Goal: Task Accomplishment & Management: Use online tool/utility

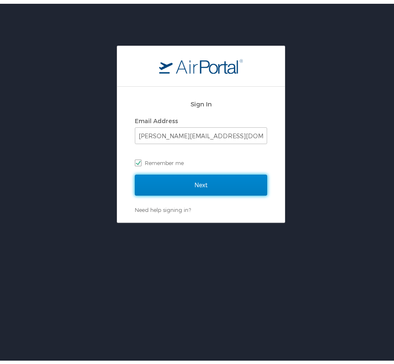
click at [174, 177] on input "Next" at bounding box center [201, 181] width 132 height 21
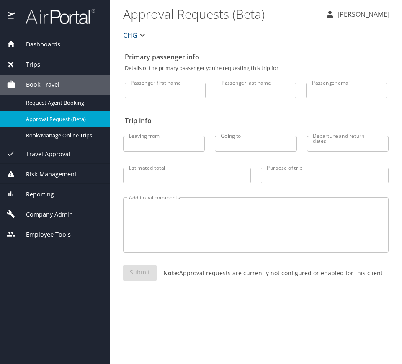
click at [59, 208] on div "Company Admin" at bounding box center [55, 214] width 110 height 20
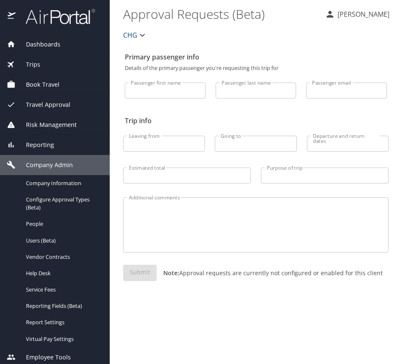
click at [47, 143] on span "Reporting" at bounding box center [35, 144] width 39 height 9
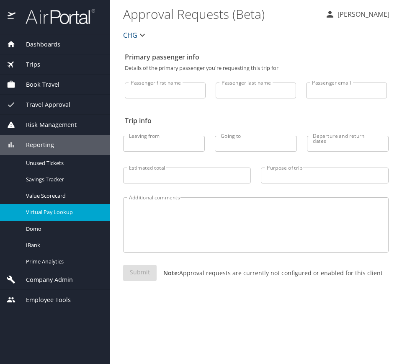
click at [64, 217] on div "Virtual Pay Lookup" at bounding box center [55, 212] width 96 height 10
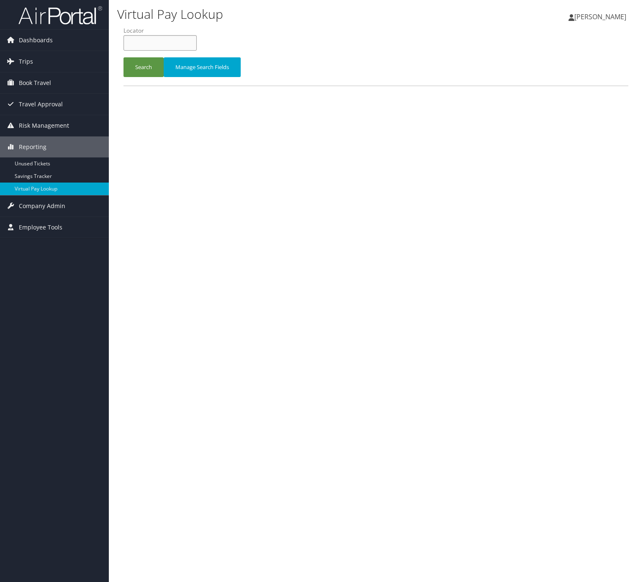
click at [135, 39] on input "text" at bounding box center [160, 43] width 73 height 16
paste input "MPYQBG"
click at [153, 67] on button "Search" at bounding box center [144, 67] width 40 height 20
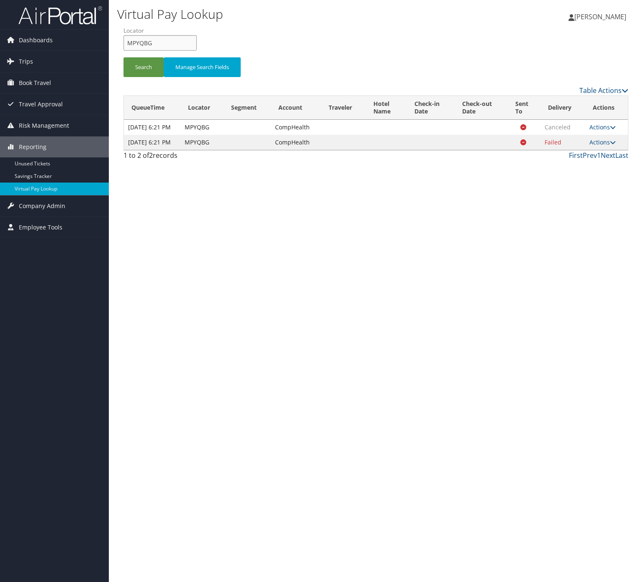
click at [181, 42] on input "MPYQBG" at bounding box center [160, 43] width 73 height 16
paste input "QJKBLN"
type input "QJKBLN"
click at [142, 59] on button "Search" at bounding box center [144, 67] width 40 height 20
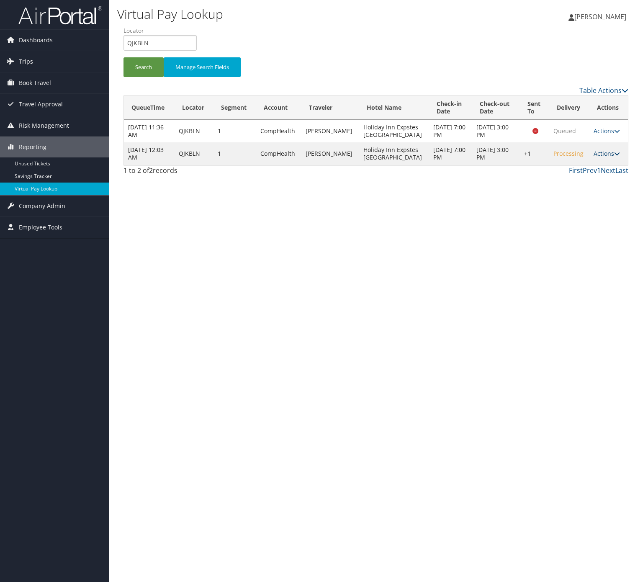
click at [601, 158] on link "Actions" at bounding box center [607, 154] width 26 height 8
click at [574, 194] on link "Logs" at bounding box center [579, 191] width 72 height 14
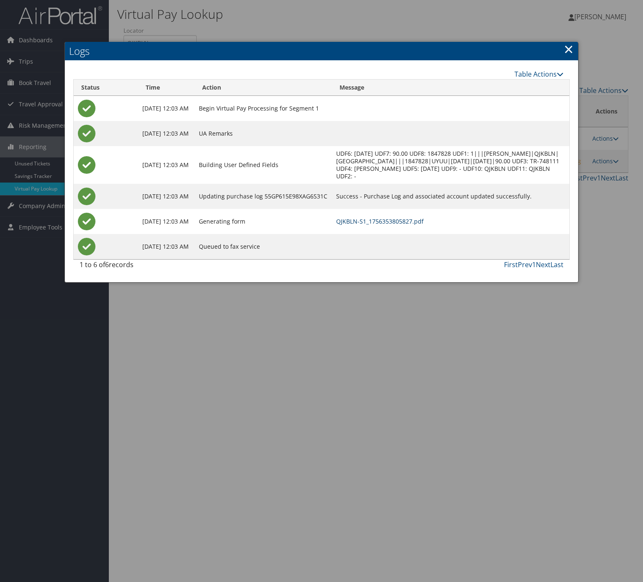
click at [380, 223] on link "QJKBLN-S1_1756353805827.pdf" at bounding box center [380, 221] width 88 height 8
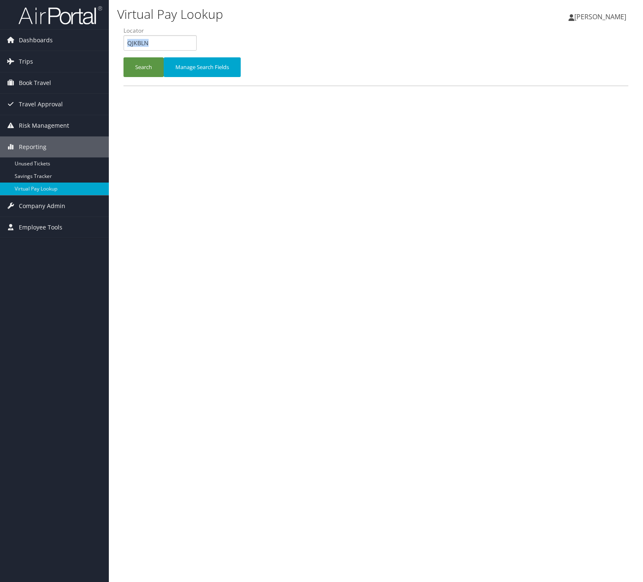
click at [179, 51] on li "Locator QJKBLN" at bounding box center [164, 41] width 80 height 31
click at [145, 38] on input "QJKBLN" at bounding box center [160, 43] width 73 height 16
paste input "WGKJQU"
type input "WGKJQU"
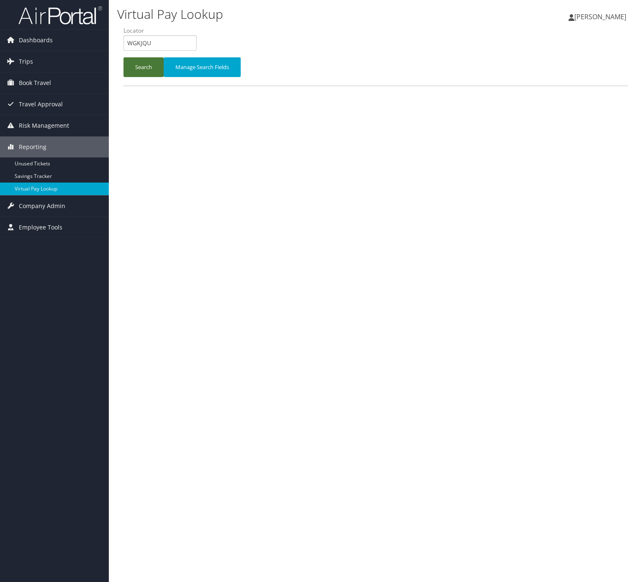
click at [155, 64] on button "Search" at bounding box center [144, 67] width 40 height 20
click at [178, 39] on input "text" at bounding box center [160, 43] width 73 height 16
paste input "YVCZRW"
click at [152, 69] on button "Search" at bounding box center [144, 67] width 40 height 20
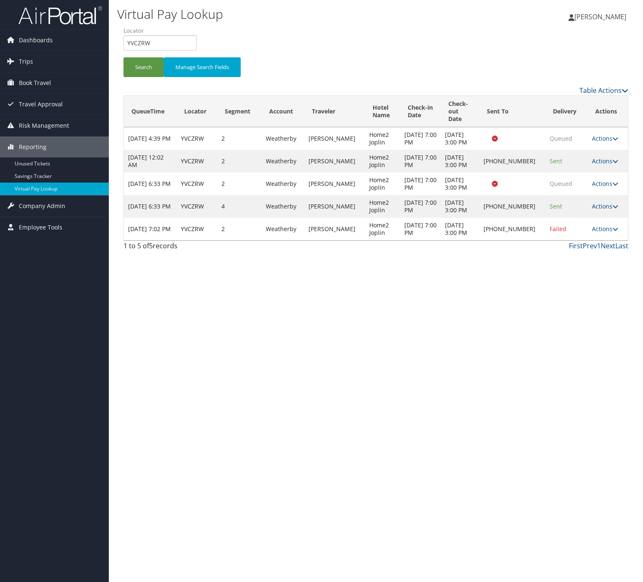
click at [588, 218] on td "Actions Resend Logs Delivery Information View Itinerary" at bounding box center [608, 229] width 40 height 23
click at [600, 225] on link "Actions" at bounding box center [605, 229] width 26 height 8
click at [594, 273] on link "View Itinerary" at bounding box center [577, 276] width 72 height 14
click at [192, 35] on input "YVCZRW" at bounding box center [160, 43] width 73 height 16
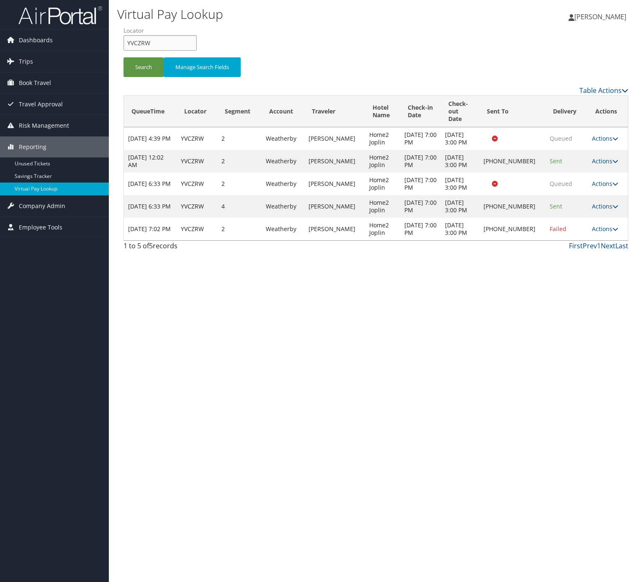
paste input "EKKUXS"
type input "EKKUXS"
click at [150, 67] on button "Search" at bounding box center [144, 67] width 40 height 20
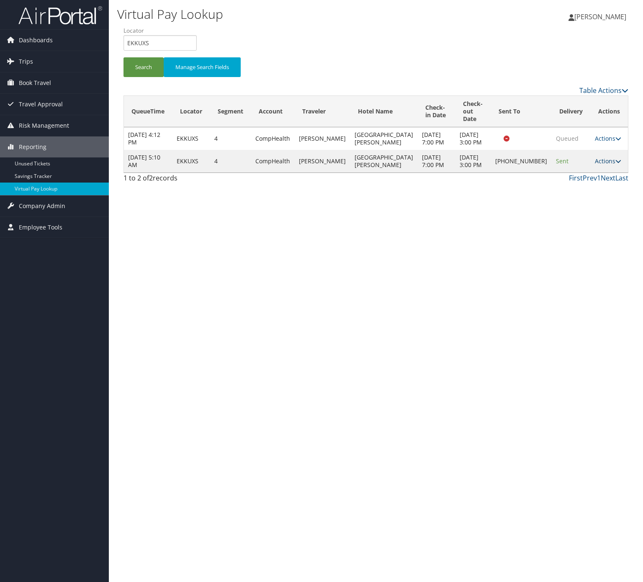
click at [595, 165] on link "Actions" at bounding box center [608, 161] width 26 height 8
click at [594, 228] on link "View Itinerary" at bounding box center [578, 231] width 72 height 14
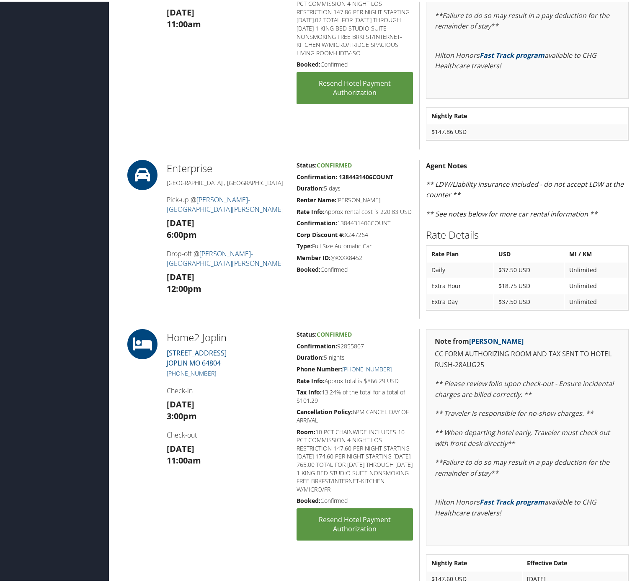
scroll to position [503, 0]
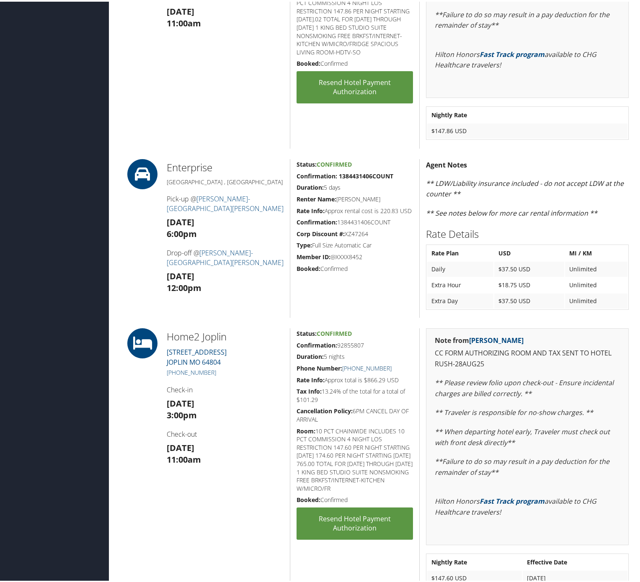
drag, startPoint x: 395, startPoint y: 367, endPoint x: 352, endPoint y: 366, distance: 42.7
click at [352, 366] on h5 "Phone Number: [PHONE_NUMBER]" at bounding box center [355, 367] width 116 height 8
copy link "(417) 680-0076"
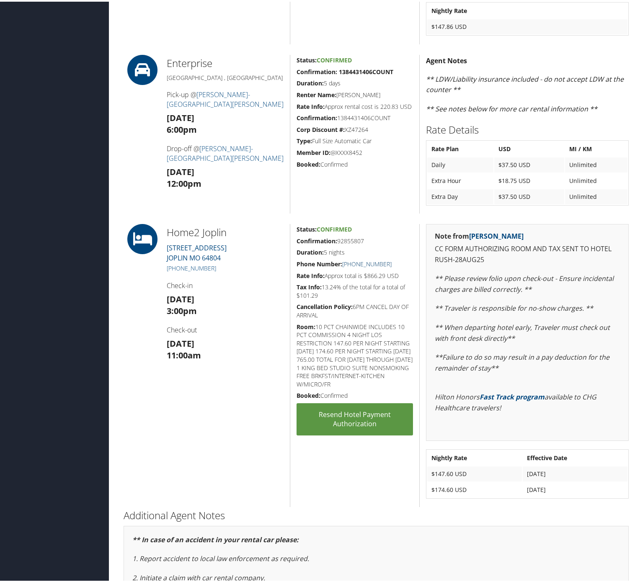
scroll to position [581, 0]
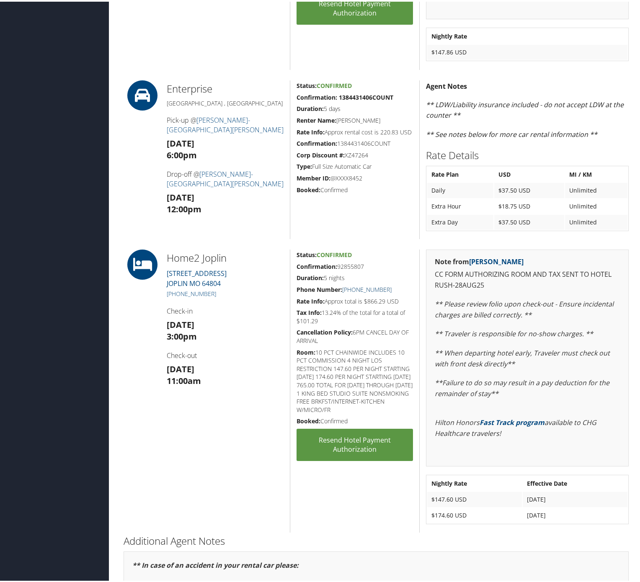
copy link "(417) 680-0076"
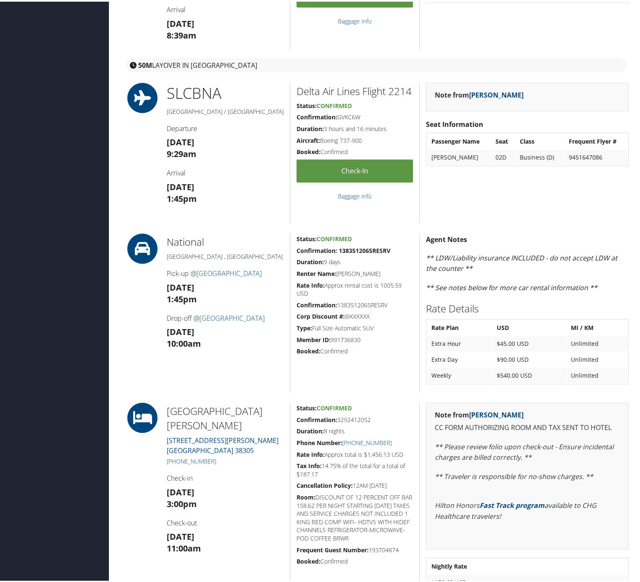
scroll to position [335, 0]
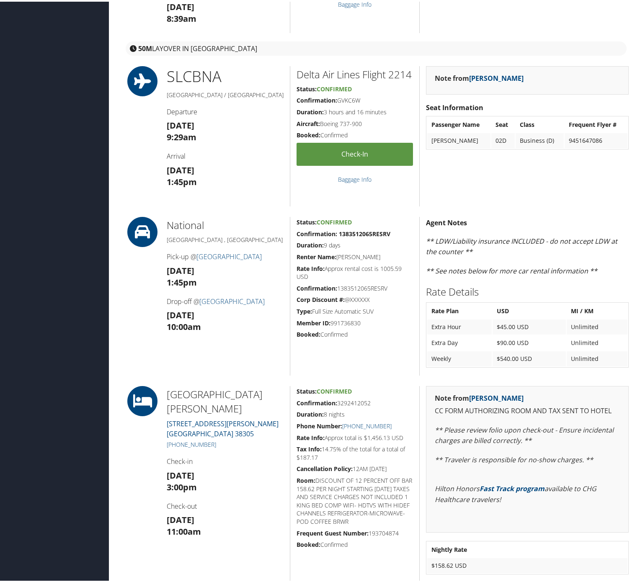
drag, startPoint x: 390, startPoint y: 285, endPoint x: 292, endPoint y: 281, distance: 98.1
click at [292, 281] on div "Status: Confirmed Confirmation: 1383512065RESRV Duration: 9 days Renter Name: […" at bounding box center [354, 294] width 129 height 159
copy h5 "Confirmation: 1383512065RESRV"
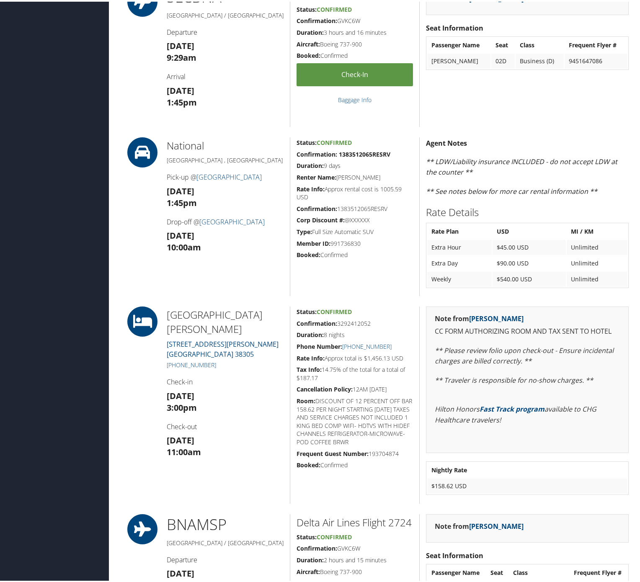
scroll to position [419, 0]
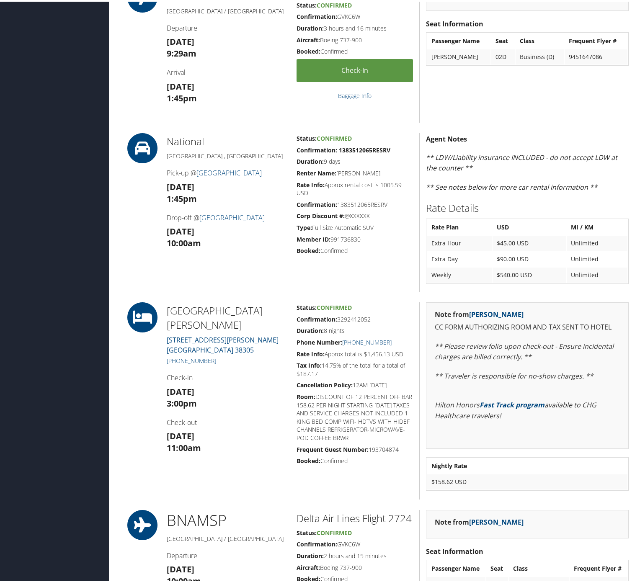
click at [358, 189] on h5 "Rate Info: Approx rental cost is 1005.59 USD" at bounding box center [355, 187] width 116 height 16
click at [375, 157] on h5 "Duration: 9 days" at bounding box center [355, 160] width 116 height 8
drag, startPoint x: 391, startPoint y: 147, endPoint x: 292, endPoint y: 147, distance: 99.3
click at [292, 147] on div "Status: Confirmed Confirmation: 1383512065RESRV Duration: 9 days Renter Name: M…" at bounding box center [354, 211] width 129 height 159
click at [375, 148] on strong "Confirmation: 1383512065RESRV" at bounding box center [344, 149] width 94 height 8
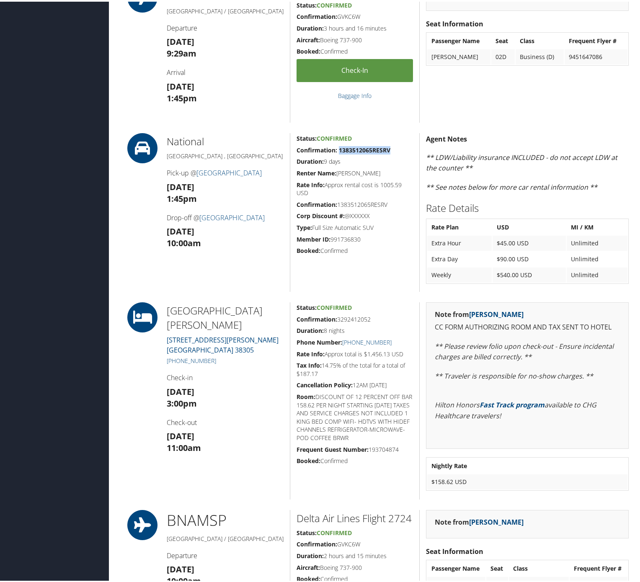
click at [375, 148] on strong "Confirmation: 1383512065RESRV" at bounding box center [344, 149] width 94 height 8
click at [285, 181] on div "National Nashville , TN Pick-up @ Nashville Metropolitan Airport Sun 17 Aug 1:4…" at bounding box center [224, 211] width 129 height 159
drag, startPoint x: 196, startPoint y: 185, endPoint x: 161, endPoint y: 173, distance: 37.0
click at [161, 173] on div "National Nashville , TN Pick-up @ Nashville Metropolitan Airport Sun 17 Aug 1:4…" at bounding box center [224, 211] width 129 height 159
click at [240, 176] on h4 "Pick-up @ Nashville Metropolitan Airport" at bounding box center [225, 171] width 117 height 9
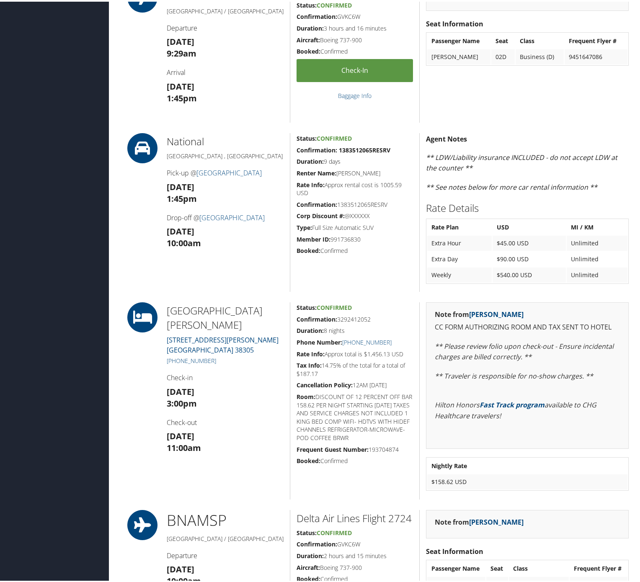
drag, startPoint x: 220, startPoint y: 184, endPoint x: 197, endPoint y: 171, distance: 25.9
click at [197, 171] on div "National Nashville , TN Pick-up @ Nashville Metropolitan Airport Sun 17 Aug 1:4…" at bounding box center [224, 211] width 129 height 159
copy link "Nashville Metropolitan Airport"
drag, startPoint x: 206, startPoint y: 206, endPoint x: 166, endPoint y: 195, distance: 41.3
click at [167, 195] on h3 "Sun 17 Aug 1:45pm" at bounding box center [225, 191] width 117 height 23
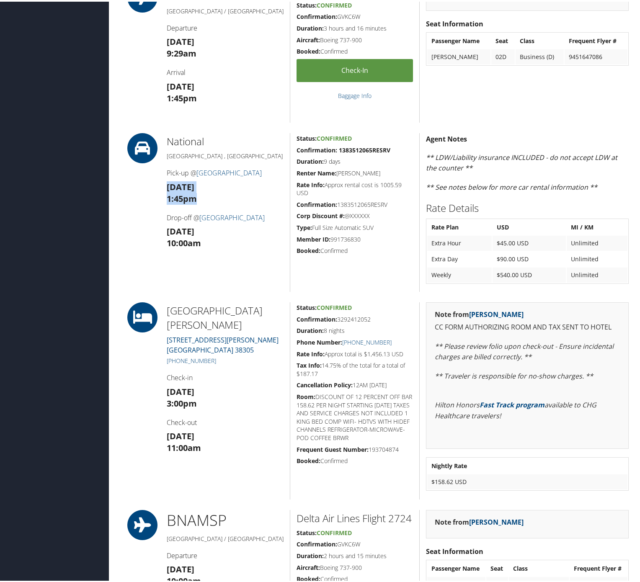
copy h3 "Sun 17 Aug 1:45pm"
drag, startPoint x: 207, startPoint y: 259, endPoint x: 163, endPoint y: 246, distance: 45.3
click at [163, 246] on div "National Nashville , TN Pick-up @ Nashville Metropolitan Airport Sun 17 Aug 1:4…" at bounding box center [224, 211] width 129 height 159
copy h3 "Tue 26 Aug 10:00am"
drag, startPoint x: 338, startPoint y: 225, endPoint x: 380, endPoint y: 239, distance: 44.4
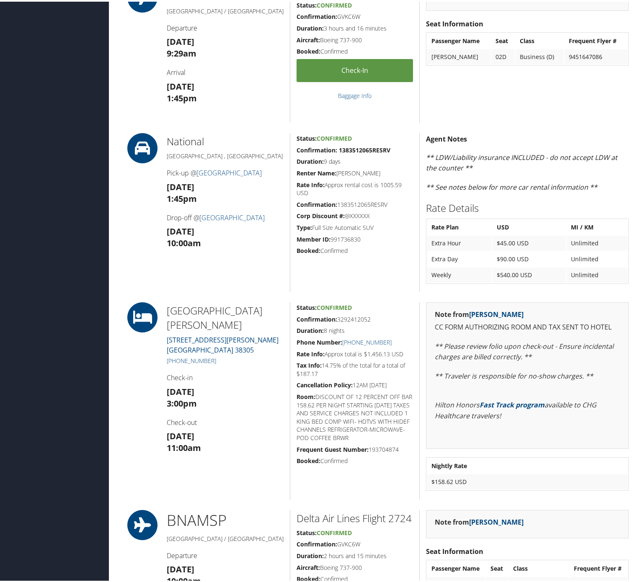
click at [339, 227] on h5 "Type: Full Size Automatic SUV" at bounding box center [355, 226] width 116 height 8
drag, startPoint x: 377, startPoint y: 224, endPoint x: 312, endPoint y: 225, distance: 64.9
click at [312, 225] on h5 "Type: Full Size Automatic SUV" at bounding box center [355, 226] width 116 height 8
copy h5 "Full Size Automatic SUV"
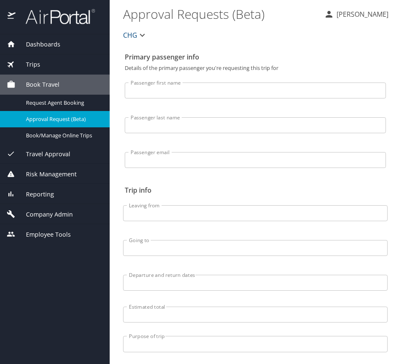
drag, startPoint x: 49, startPoint y: 161, endPoint x: 51, endPoint y: 173, distance: 12.3
click at [49, 161] on div "Travel Approval" at bounding box center [55, 154] width 110 height 20
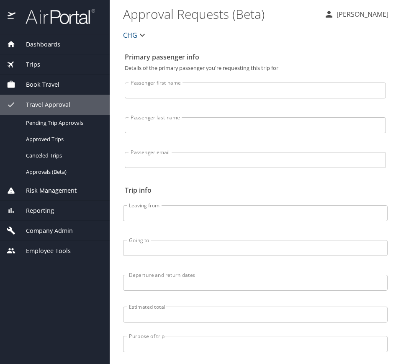
click at [52, 206] on span "Reporting" at bounding box center [35, 210] width 39 height 9
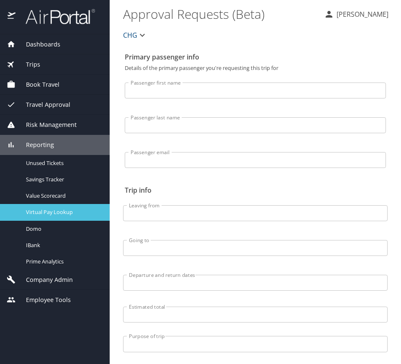
click at [62, 207] on div "Virtual Pay Lookup" at bounding box center [55, 212] width 96 height 10
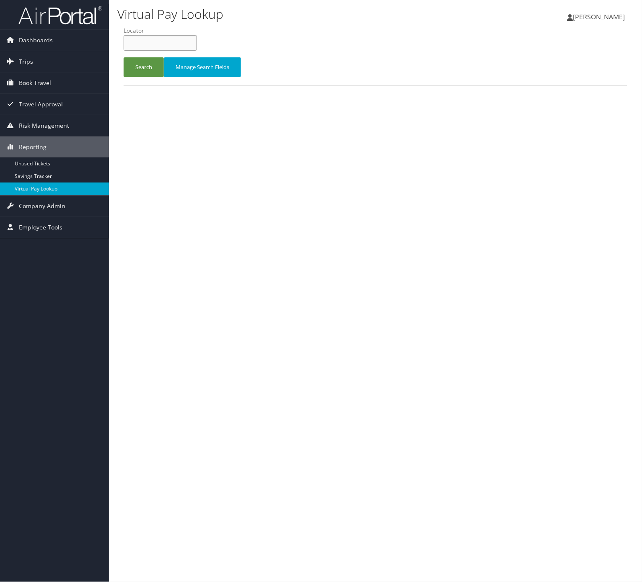
click at [181, 44] on input "text" at bounding box center [160, 43] width 73 height 16
paste input "HCDAWZ"
type input "HCDAWZ"
click at [151, 66] on button "Search" at bounding box center [144, 67] width 40 height 20
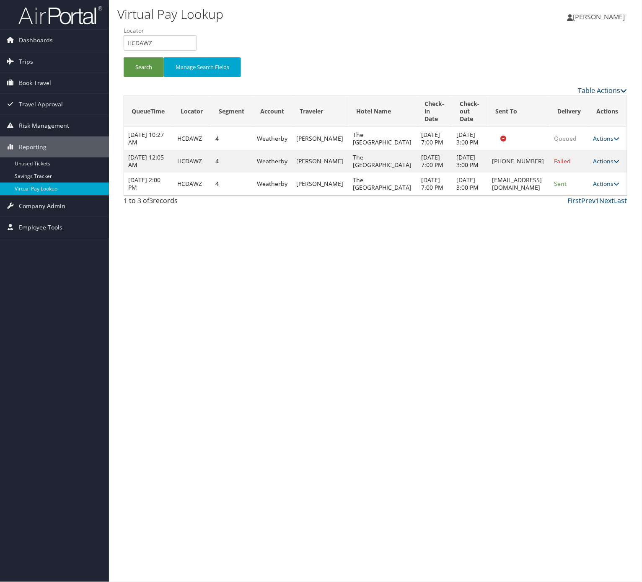
click at [589, 195] on td "Actions Resend Logs View Itinerary" at bounding box center [608, 184] width 38 height 23
drag, startPoint x: 600, startPoint y: 202, endPoint x: 600, endPoint y: 215, distance: 13.4
click at [601, 188] on link "Actions" at bounding box center [606, 184] width 26 height 8
click at [597, 224] on link "Logs" at bounding box center [588, 229] width 53 height 14
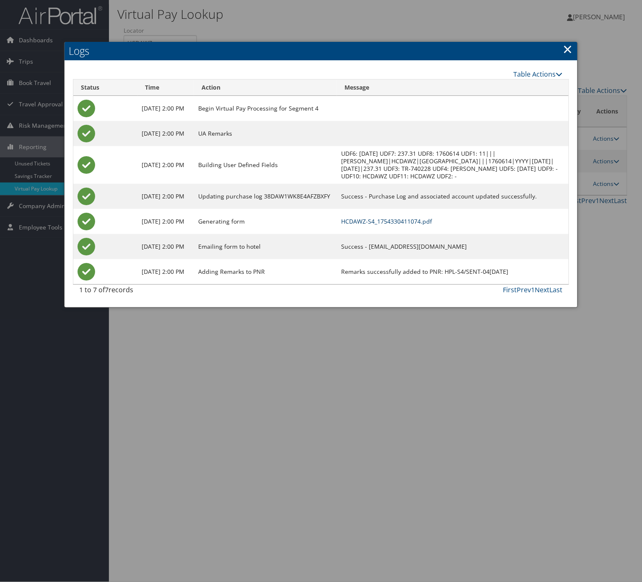
click at [422, 225] on link "HCDAWZ-S4_1754330411074.pdf" at bounding box center [386, 221] width 91 height 8
